Goal: Task Accomplishment & Management: Manage account settings

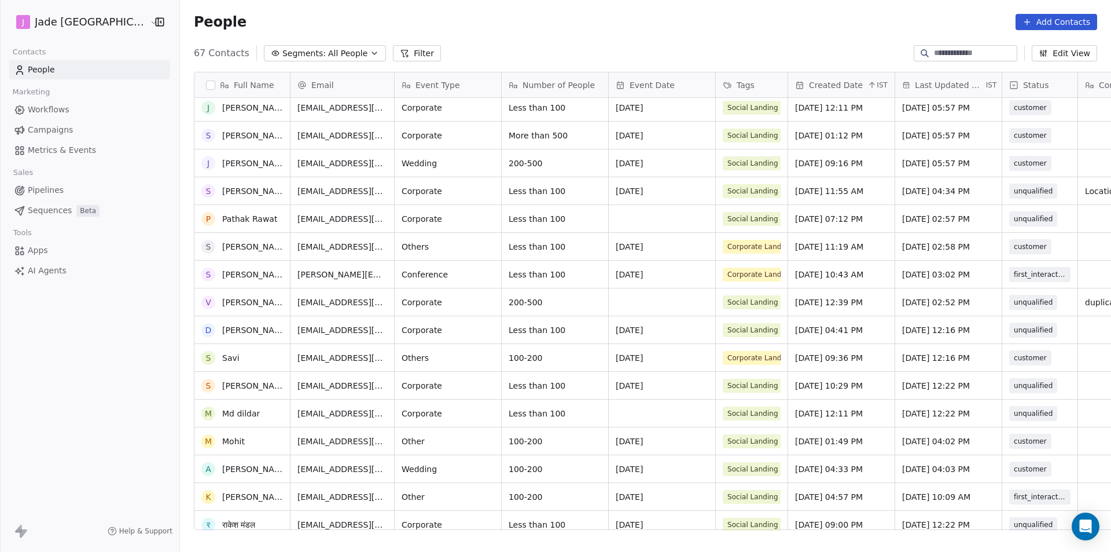
scroll to position [1429, 0]
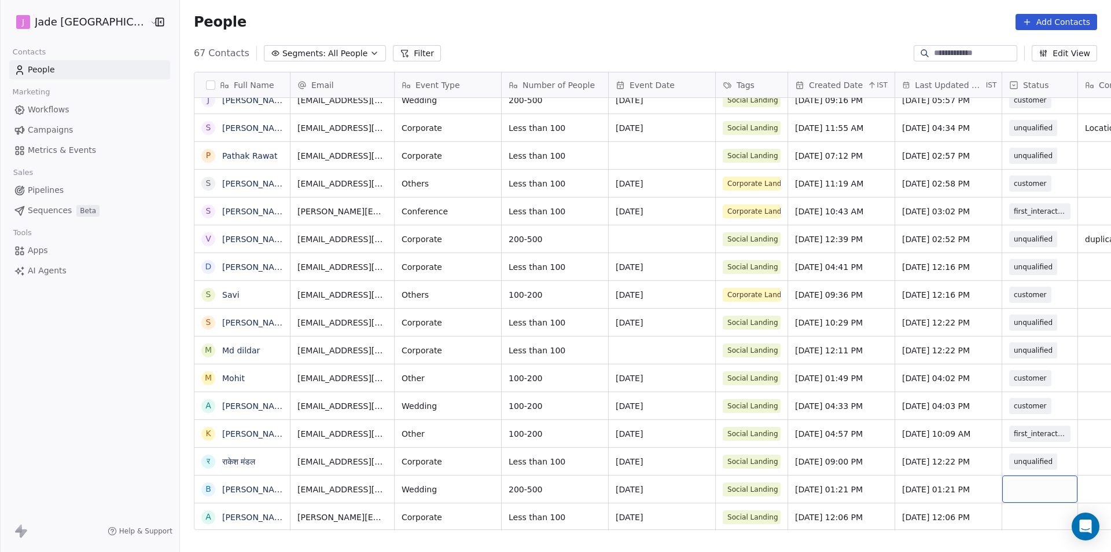
click at [1012, 484] on div "grid" at bounding box center [1039, 488] width 75 height 27
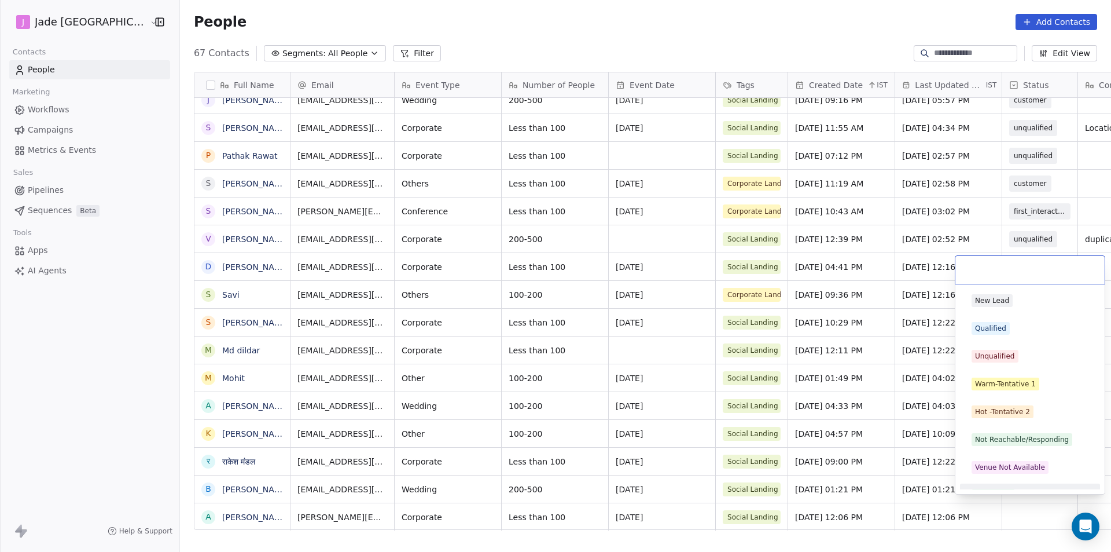
click at [458, 490] on html "[PERSON_NAME] Mumbai Contacts People Marketing Workflows Campaigns Metrics & Ev…" at bounding box center [555, 276] width 1111 height 552
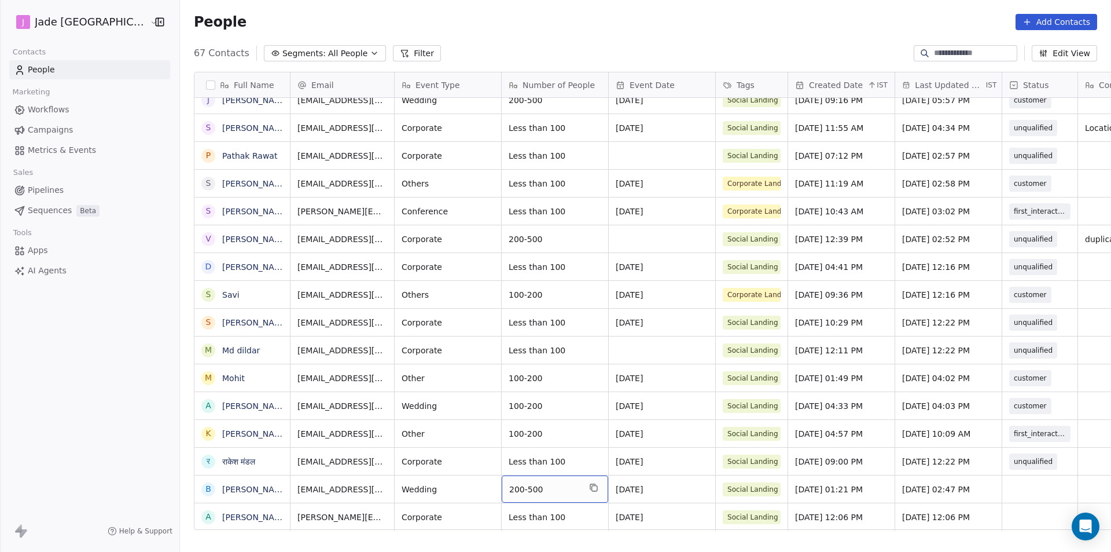
click at [519, 483] on span "200-500" at bounding box center [544, 489] width 71 height 12
click at [519, 477] on textarea "*******" at bounding box center [531, 485] width 105 height 36
click at [180, 493] on html "[PERSON_NAME] Mumbai Contacts People Marketing Workflows Campaigns Metrics & Ev…" at bounding box center [555, 276] width 1111 height 552
click at [1002, 479] on div "grid" at bounding box center [1039, 488] width 75 height 27
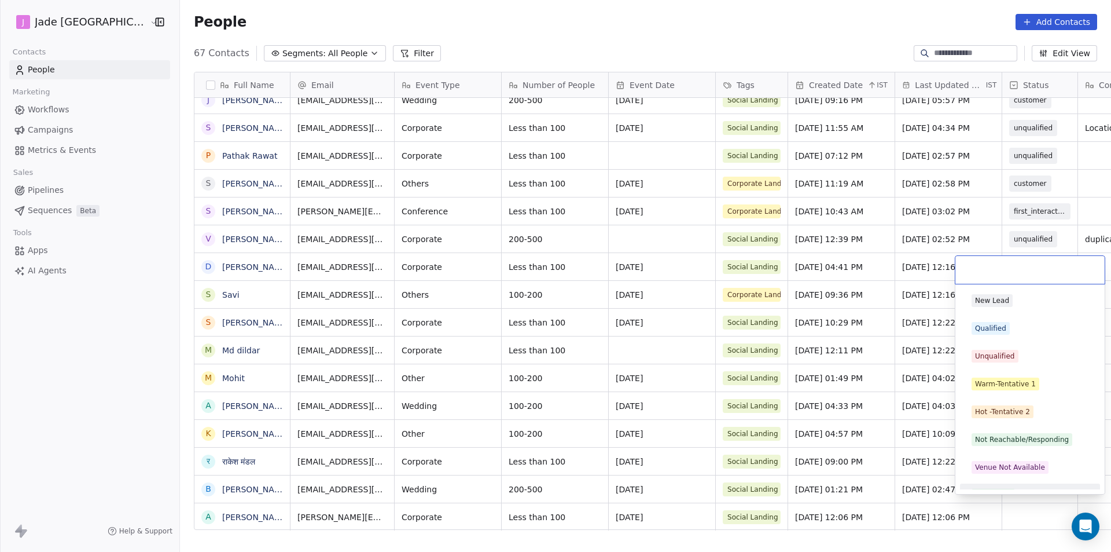
click at [1001, 494] on div "New Lead Qualified Unqualified Warm-Tentative 1 Hot -Tentative 2 Not Reachable/…" at bounding box center [1030, 389] width 150 height 210
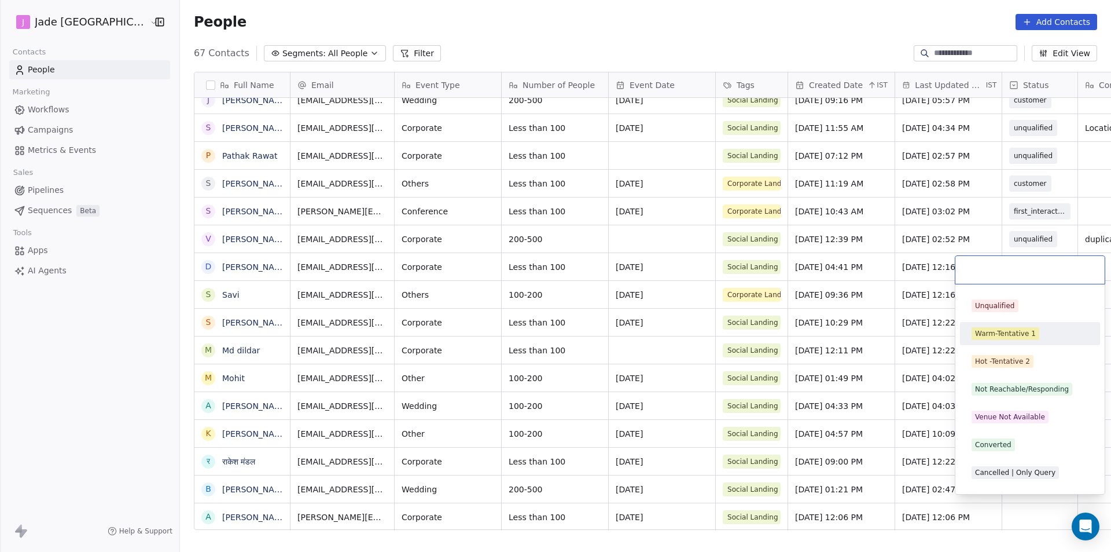
scroll to position [128, 0]
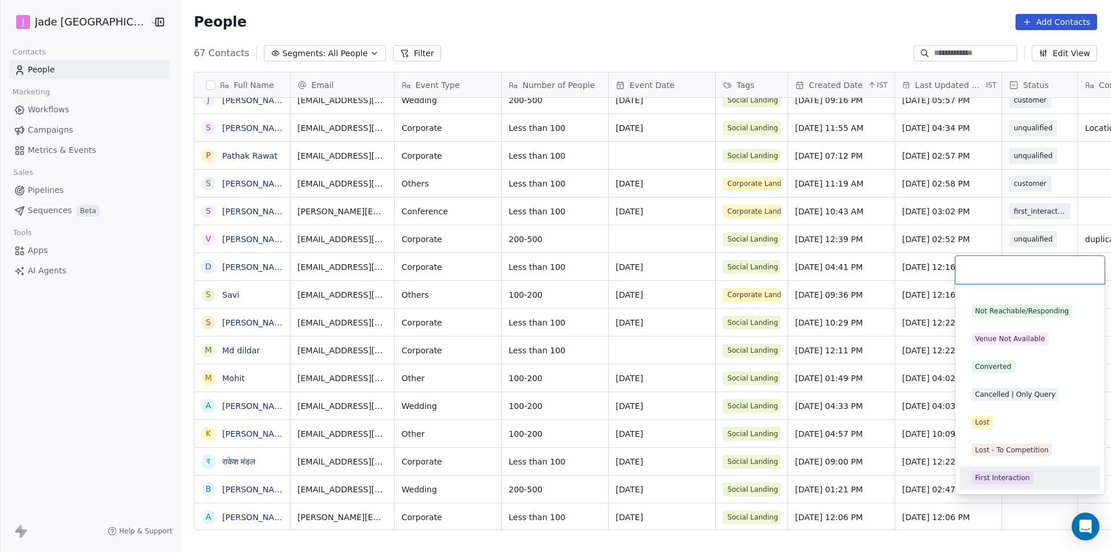
drag, startPoint x: 1009, startPoint y: 514, endPoint x: 1009, endPoint y: 521, distance: 6.9
click at [1009, 517] on html "[PERSON_NAME] Mumbai Contacts People Marketing Workflows Campaigns Metrics & Ev…" at bounding box center [555, 276] width 1111 height 552
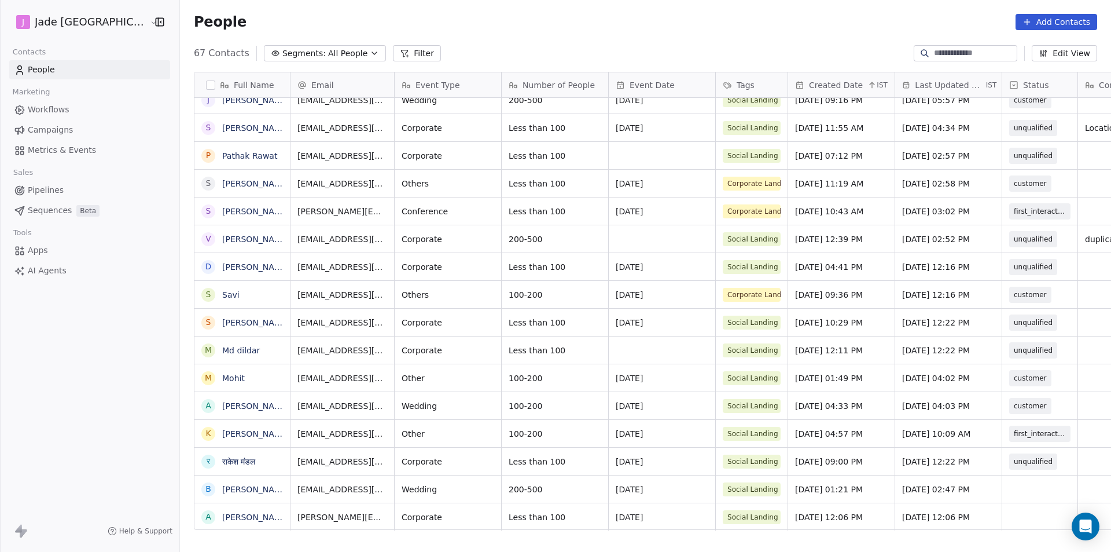
click at [399, 547] on div "Full Name G [PERSON_NAME] P [PERSON_NAME] S [PERSON_NAME] K [PERSON_NAME] N [PE…" at bounding box center [645, 306] width 931 height 486
